Goal: Task Accomplishment & Management: Manage account settings

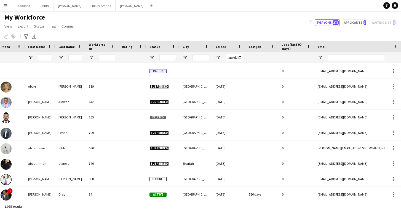
scroll to position [0, 11]
click at [6, 6] on app-icon "Menu" at bounding box center [5, 5] width 4 height 4
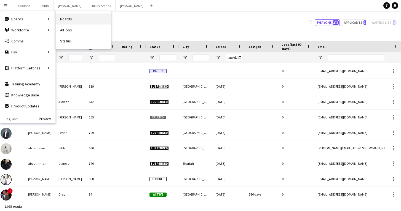
click at [63, 21] on link "Boards" at bounding box center [83, 19] width 55 height 11
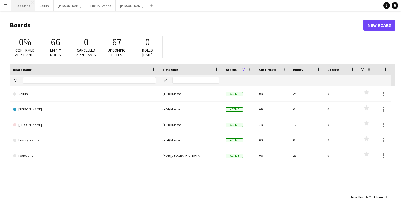
click at [21, 7] on button "Radouane Close" at bounding box center [23, 5] width 24 height 11
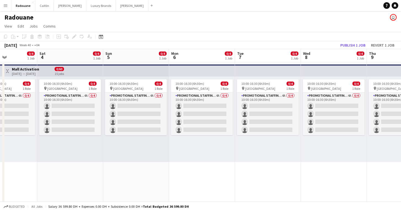
scroll to position [0, 169]
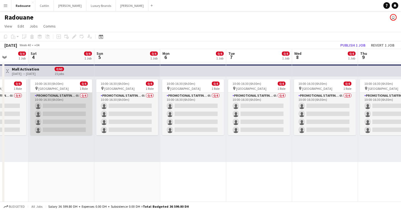
click at [64, 107] on app-card-role "Promotional Staffing (Brand Ambassadors) 4A 0/4 10:00-16:30 (6h30m) single-neut…" at bounding box center [61, 114] width 62 height 43
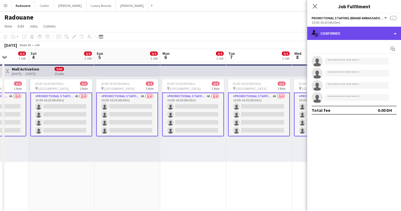
click at [364, 38] on div "single-neutral-actions-check-2 Confirmed" at bounding box center [354, 33] width 94 height 13
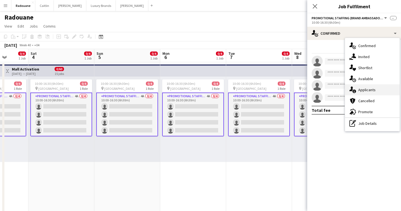
click at [371, 90] on span "Applicants" at bounding box center [366, 89] width 17 height 5
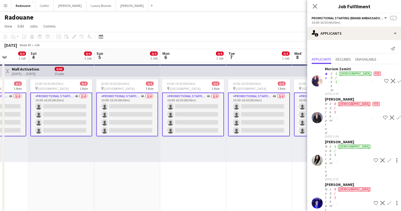
click at [337, 139] on div "[PERSON_NAME]" at bounding box center [348, 141] width 47 height 5
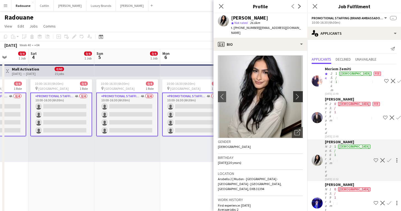
click at [298, 94] on app-icon "chevron-right" at bounding box center [298, 97] width 9 height 6
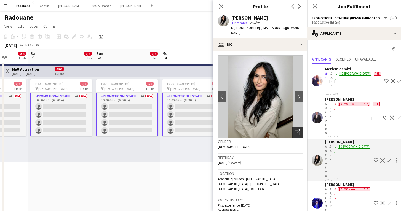
click at [296, 130] on icon "Open photos pop-in" at bounding box center [297, 133] width 6 height 6
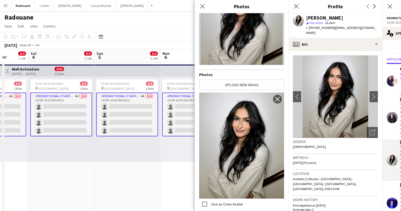
scroll to position [40, 0]
click at [390, 198] on app-user-avatar at bounding box center [391, 203] width 11 height 11
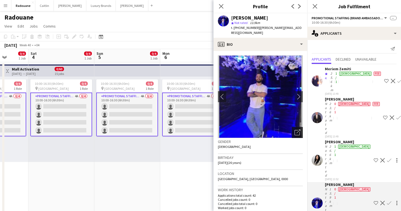
click at [298, 130] on icon "Open photos pop-in" at bounding box center [297, 133] width 6 height 6
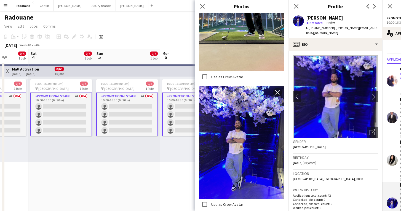
scroll to position [467, 0]
click at [169, 166] on app-date-cell "10:00-16:30 (6h30m) 0/4 pin [GEOGRAPHIC_DATA] 1 Role Promotional Staffing (Bran…" at bounding box center [193, 146] width 66 height 169
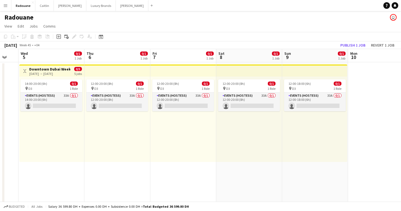
scroll to position [0, 176]
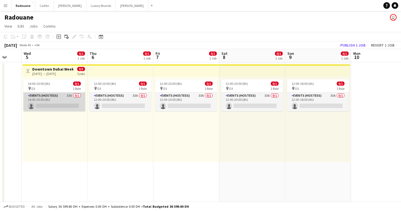
click at [66, 98] on app-card-role "Events (Hostess) 33A 0/1 14:00-20:00 (6h) single-neutral-actions" at bounding box center [54, 102] width 62 height 19
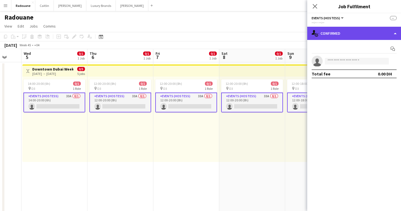
click at [346, 34] on div "single-neutral-actions-check-2 Confirmed" at bounding box center [354, 33] width 94 height 13
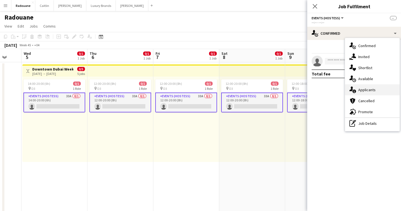
click at [370, 90] on span "Applicants" at bounding box center [366, 89] width 17 height 5
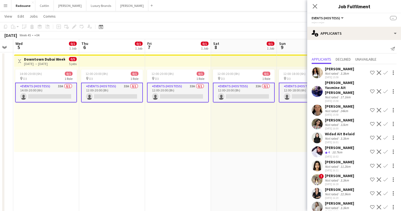
scroll to position [0, 0]
click at [344, 59] on span "Declined" at bounding box center [342, 59] width 15 height 4
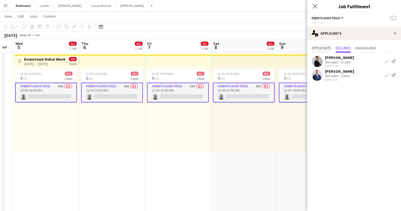
click at [325, 49] on span "Applicants" at bounding box center [321, 48] width 20 height 4
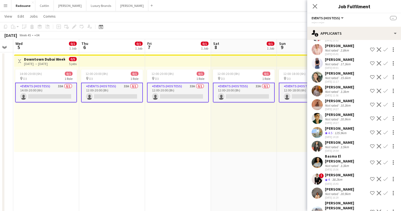
scroll to position [241, 0]
click at [319, 100] on app-user-avatar at bounding box center [316, 104] width 11 height 11
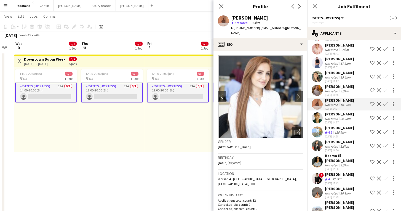
click at [320, 114] on app-user-avatar at bounding box center [316, 117] width 11 height 11
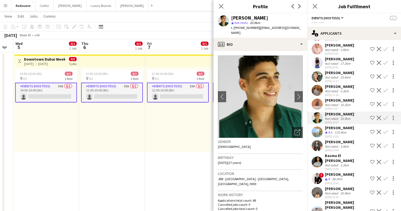
click at [378, 115] on button "Decline" at bounding box center [378, 118] width 7 height 7
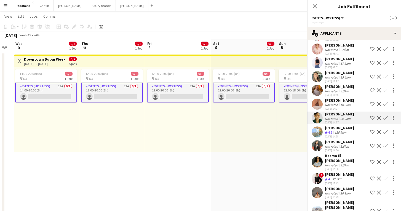
scroll to position [0, 0]
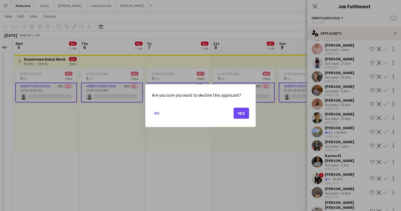
click at [243, 113] on button "Yes" at bounding box center [240, 112] width 15 height 11
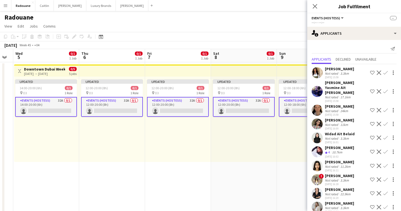
click at [254, 174] on app-date-cell "Updated 12:00-20:00 (8h) 0/1 pin D3 1 Role Events (Hostess) 32A 0/1 12:00-20:00…" at bounding box center [244, 163] width 66 height 202
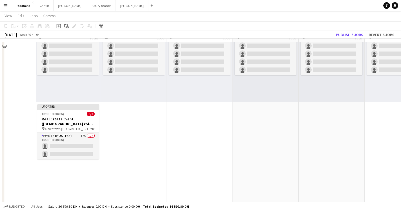
scroll to position [60, 0]
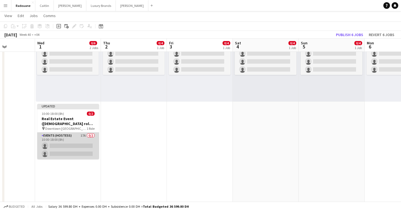
click at [68, 147] on app-card-role "Events (Hostess) 17A 0/2 10:00-18:00 (8h) single-neutral-actions single-neutral…" at bounding box center [68, 146] width 62 height 27
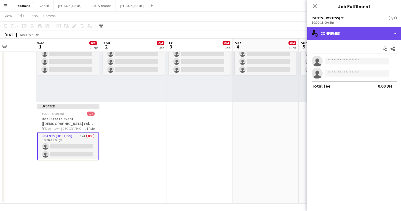
click at [349, 34] on div "single-neutral-actions-check-2 Confirmed" at bounding box center [354, 33] width 94 height 13
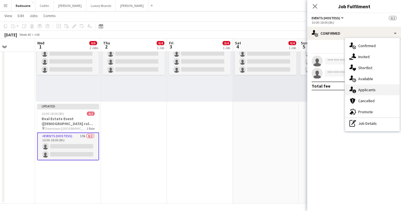
click at [366, 92] on span "Applicants" at bounding box center [366, 89] width 17 height 5
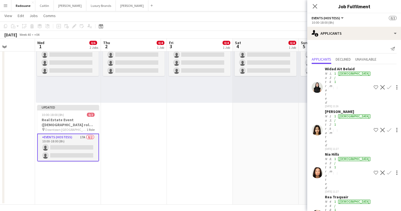
scroll to position [58, 0]
click at [271, 144] on app-date-cell "10:00-16:30 (6h30m) 0/4 pin [GEOGRAPHIC_DATA] 1 Role Promotional Staffing (Bran…" at bounding box center [266, 105] width 66 height 202
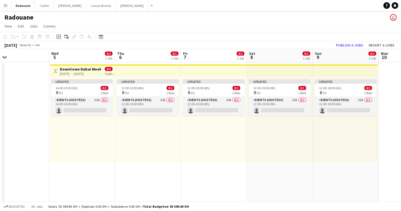
scroll to position [0, 148]
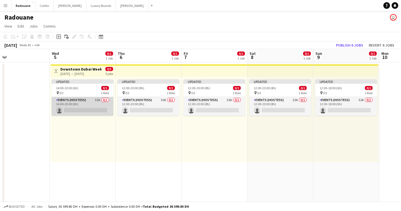
click at [91, 108] on app-card-role "Events (Hostess) 32A 0/1 14:00-20:00 (6h) single-neutral-actions" at bounding box center [83, 106] width 62 height 19
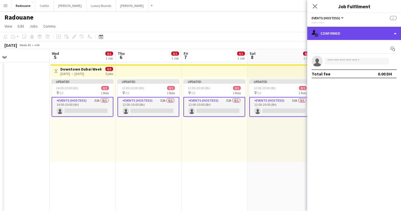
click at [328, 35] on div "single-neutral-actions-check-2 Confirmed" at bounding box center [354, 33] width 94 height 13
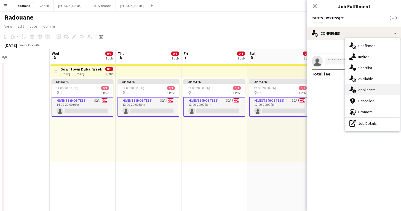
click at [365, 91] on span "Applicants" at bounding box center [366, 89] width 17 height 5
